Goal: Transaction & Acquisition: Purchase product/service

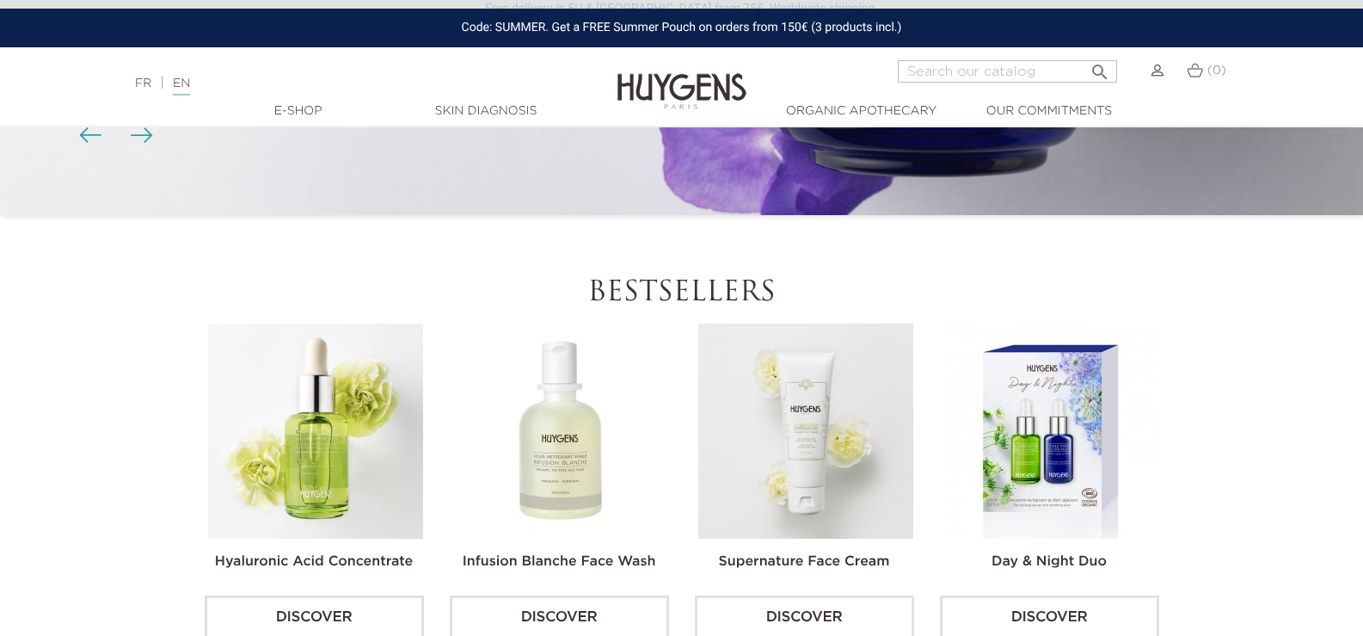
scroll to position [258, 0]
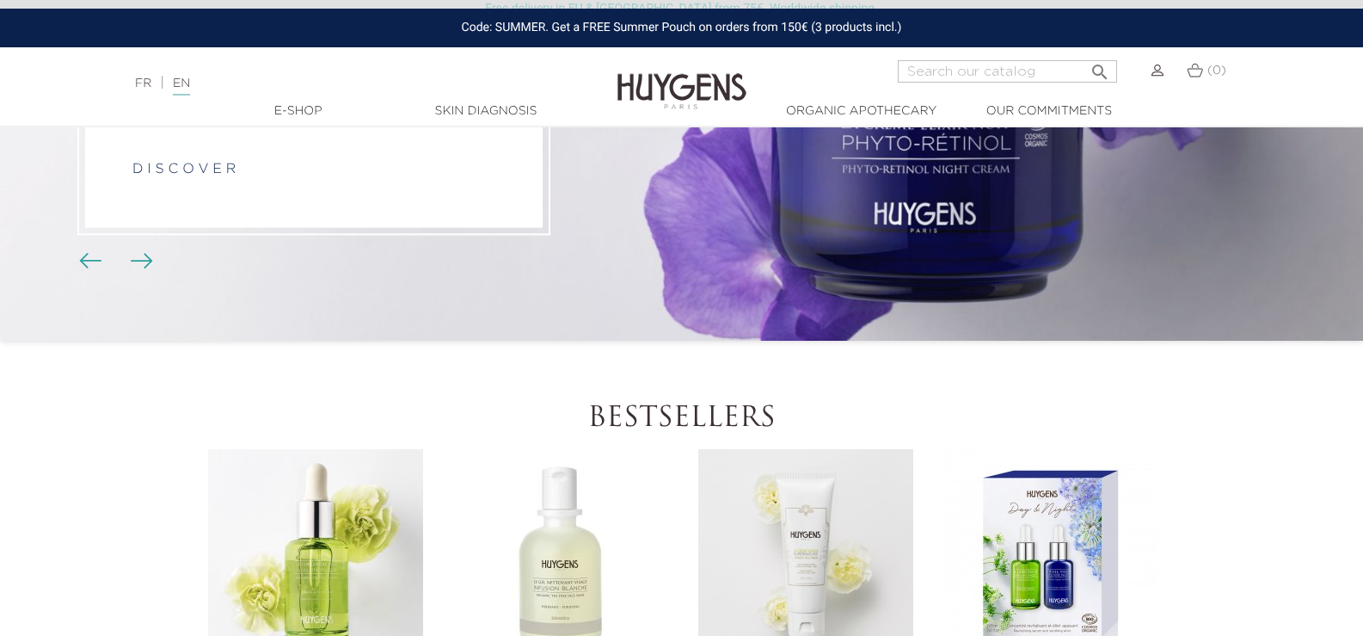
click at [563, 494] on img at bounding box center [560, 556] width 215 height 215
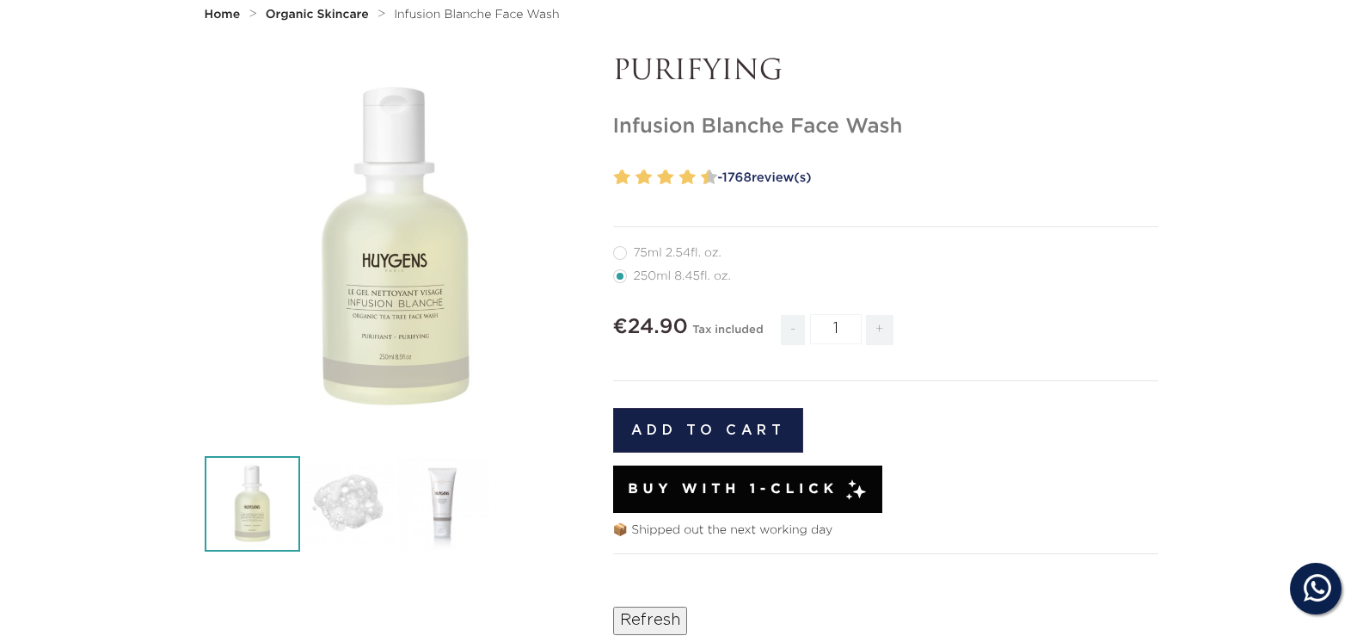
scroll to position [344, 0]
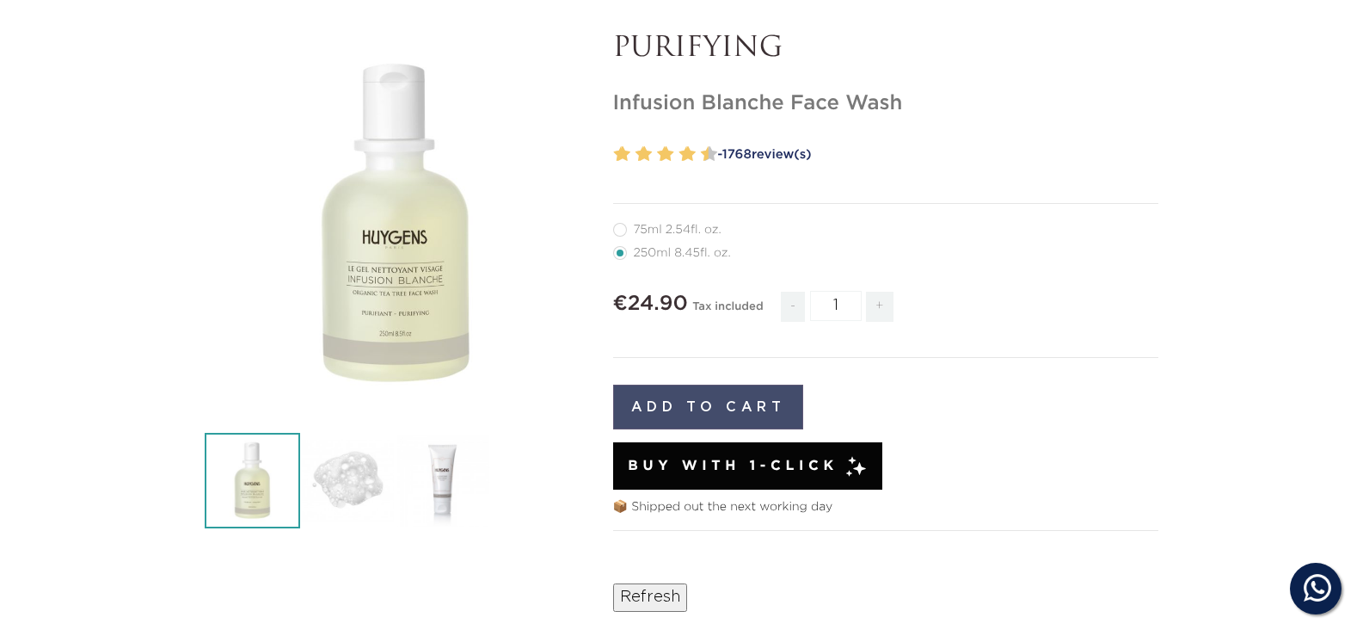
click at [715, 406] on button "Add to cart" at bounding box center [708, 406] width 191 height 45
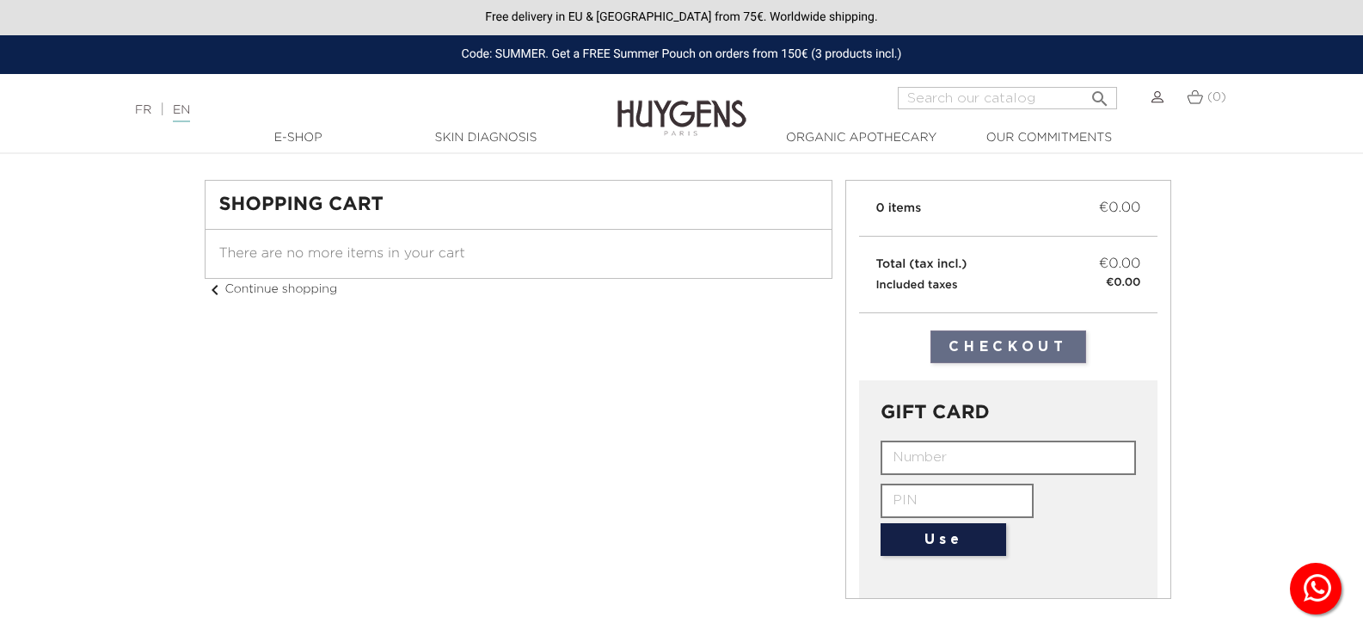
click at [917, 506] on input "text" at bounding box center [957, 500] width 153 height 34
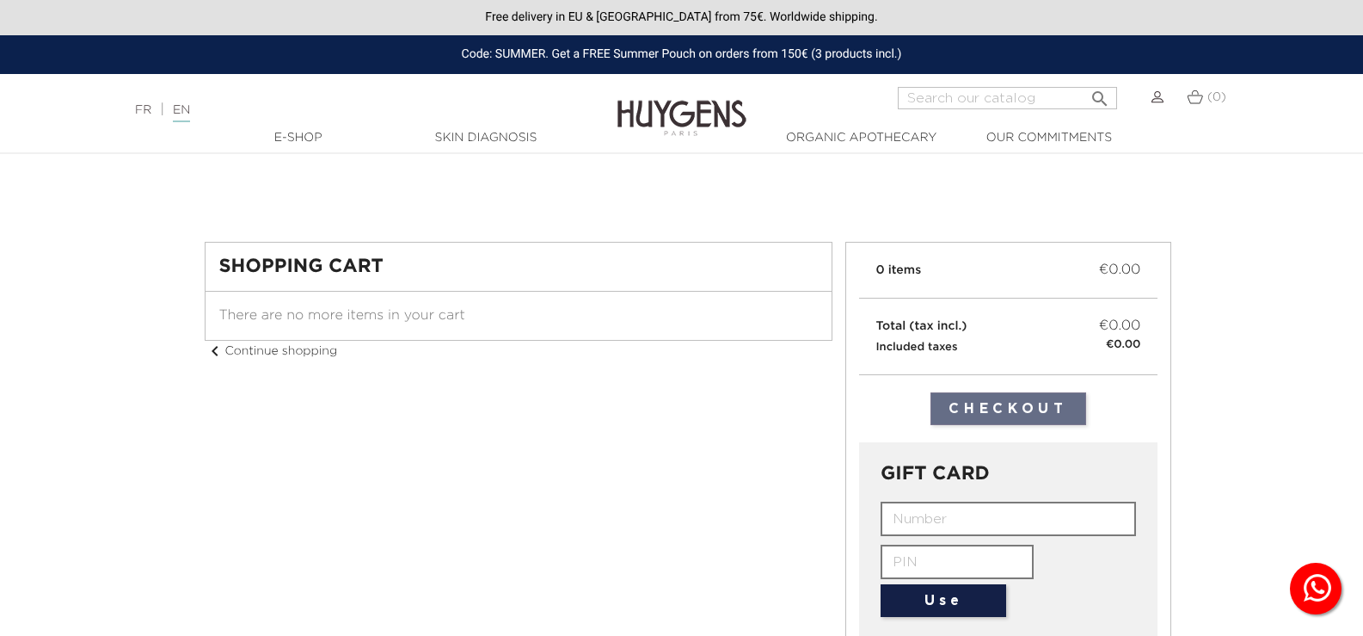
click at [403, 316] on span "There are no more items in your cart" at bounding box center [342, 316] width 246 height 14
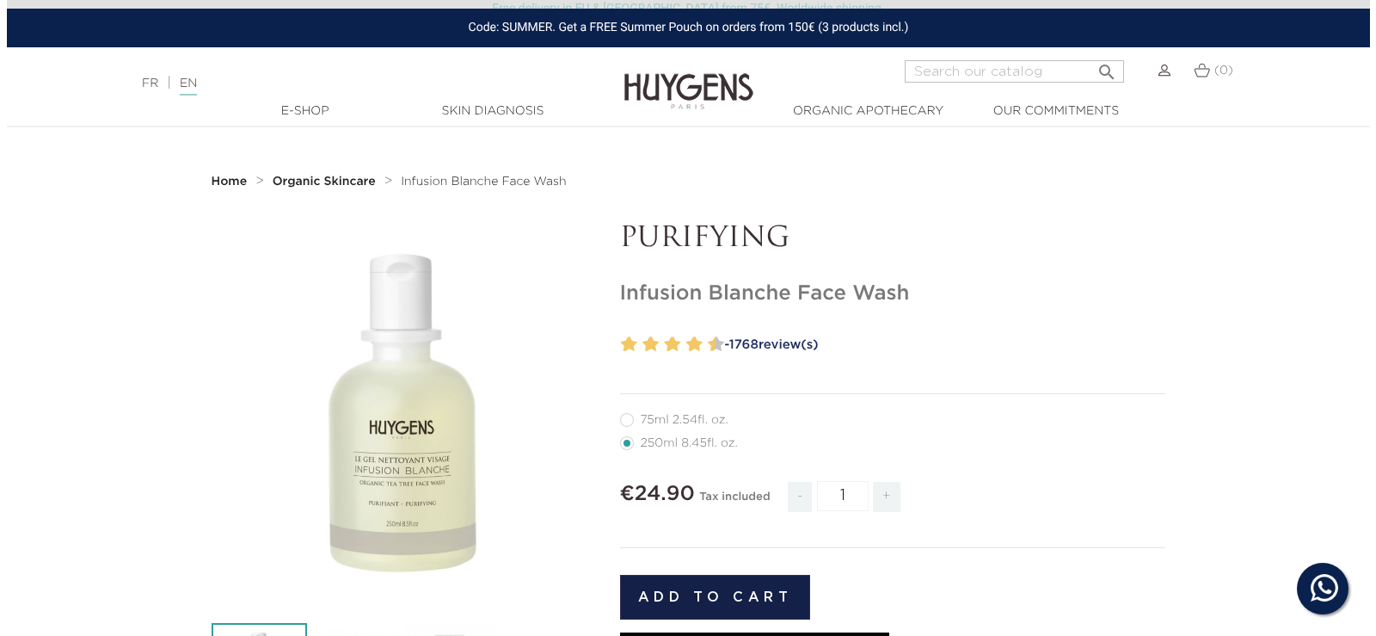
scroll to position [190, 0]
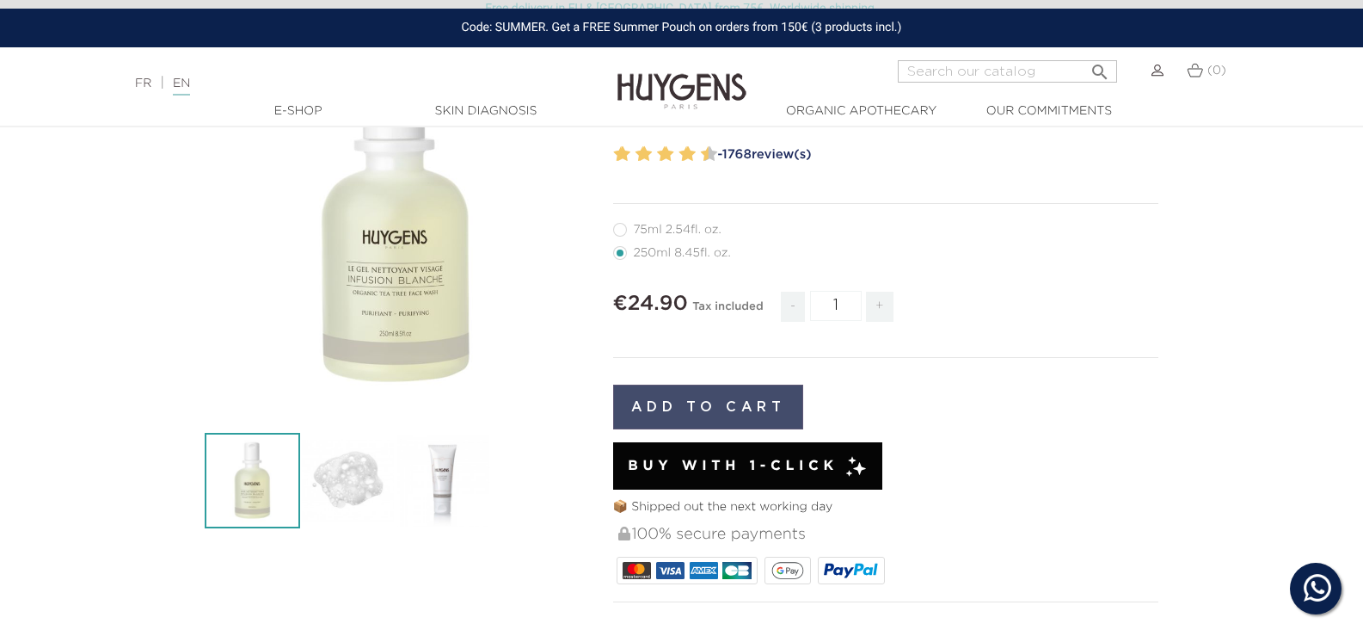
click at [703, 413] on button "Add to cart" at bounding box center [708, 406] width 191 height 45
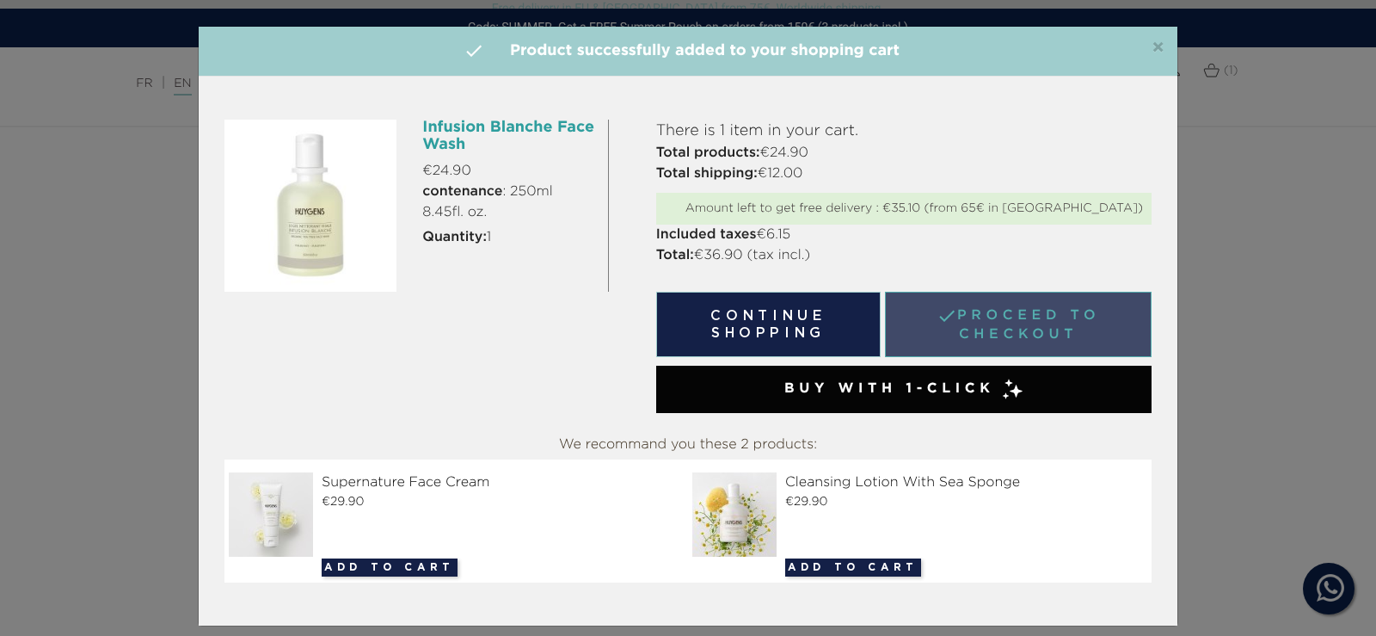
click at [1091, 320] on link " Proceed to checkout" at bounding box center [1018, 324] width 267 height 65
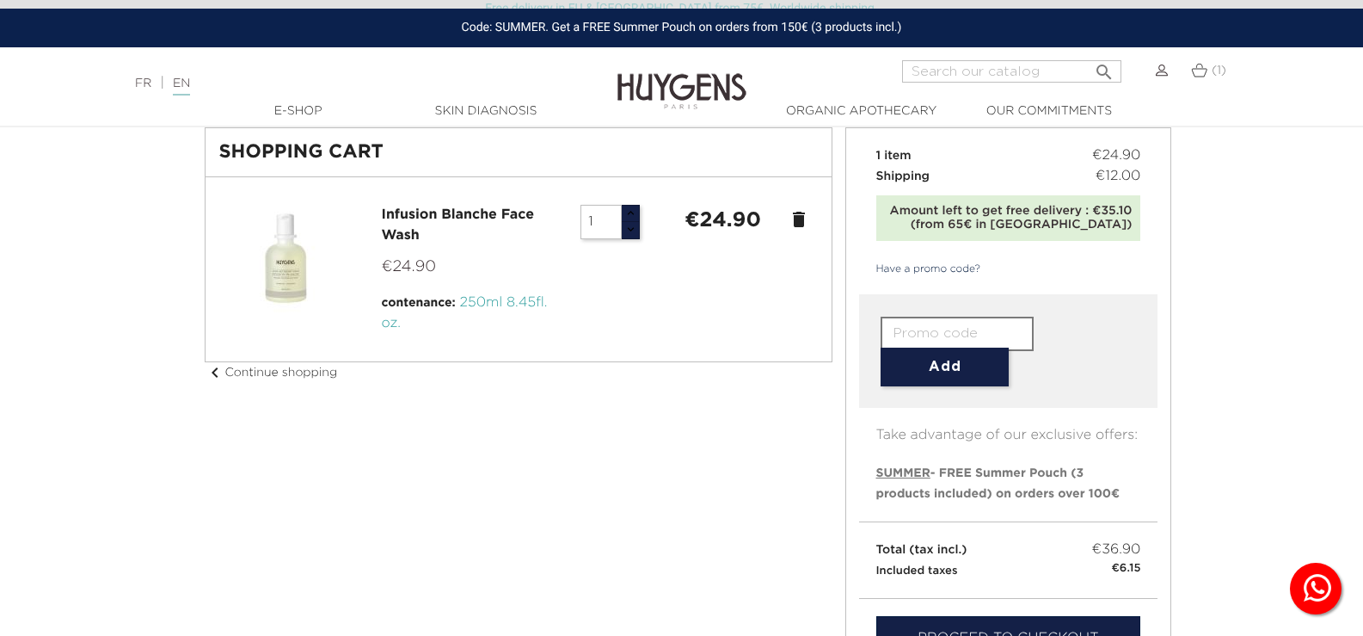
scroll to position [86, 0]
